Goal: Information Seeking & Learning: Compare options

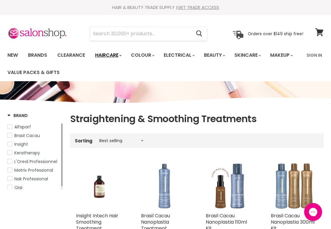
click at [121, 55] on polygon "Main menu" at bounding box center [119, 55] width 1 height 1
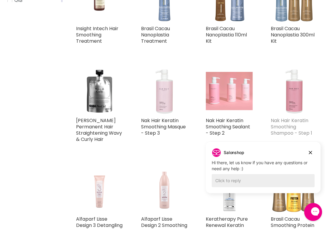
scroll to position [187, 0]
click at [311, 153] on icon "Dismiss campaign" at bounding box center [310, 152] width 3 height 3
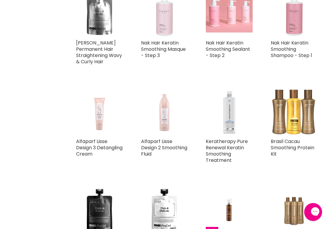
scroll to position [201, 0]
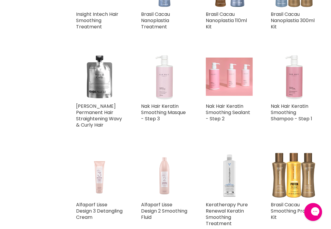
click at [115, 73] on img "Main content" at bounding box center [99, 76] width 47 height 47
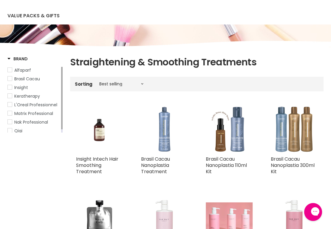
scroll to position [63, 0]
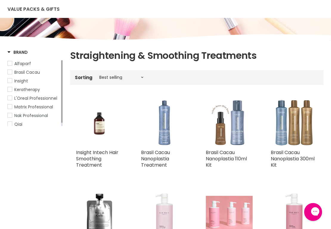
click at [232, 130] on img "Main content" at bounding box center [229, 122] width 47 height 47
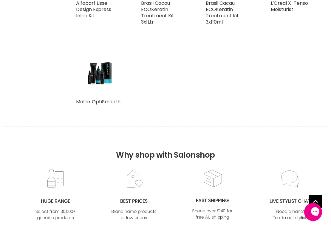
scroll to position [597, 0]
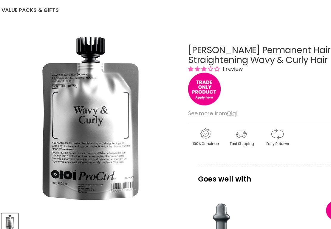
scroll to position [45, 0]
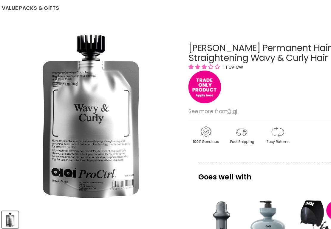
click at [61, 139] on img "Qiqi Vega Permanent Hair Straightening Wavy & Curly Hair image. Click or Scroll…" at bounding box center [88, 125] width 163 height 163
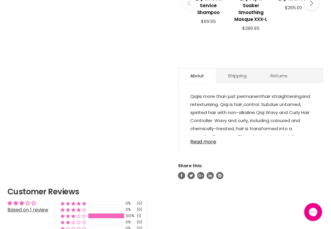
scroll to position [296, 0]
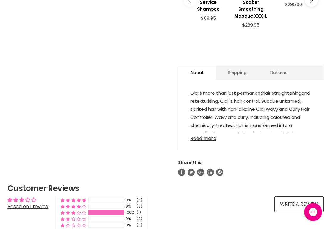
click at [208, 132] on link "Read more" at bounding box center [250, 136] width 121 height 9
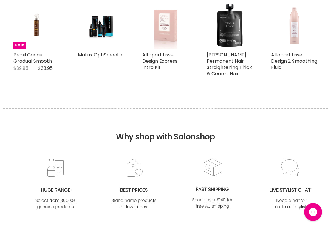
scroll to position [737, 0]
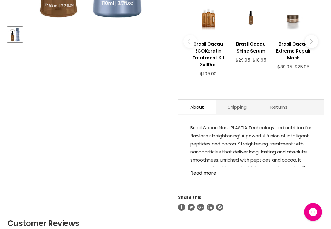
scroll to position [218, 0]
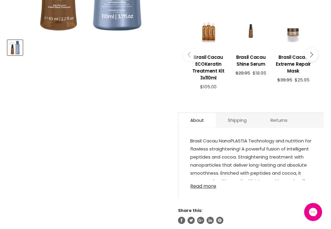
click at [208, 185] on link "Read more" at bounding box center [250, 184] width 121 height 9
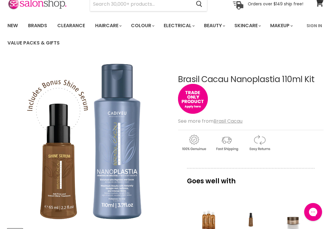
scroll to position [12, 0]
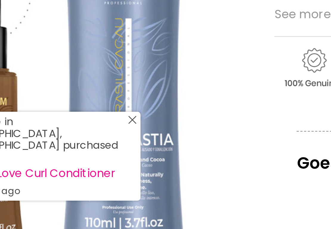
click at [119, 180] on icon "Close Icon" at bounding box center [121, 182] width 4 height 4
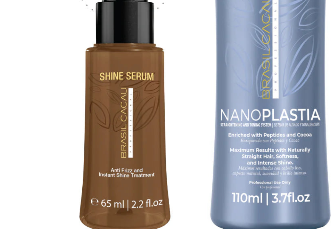
scroll to position [65, 0]
